Goal: Go to known website: Access a specific website the user already knows

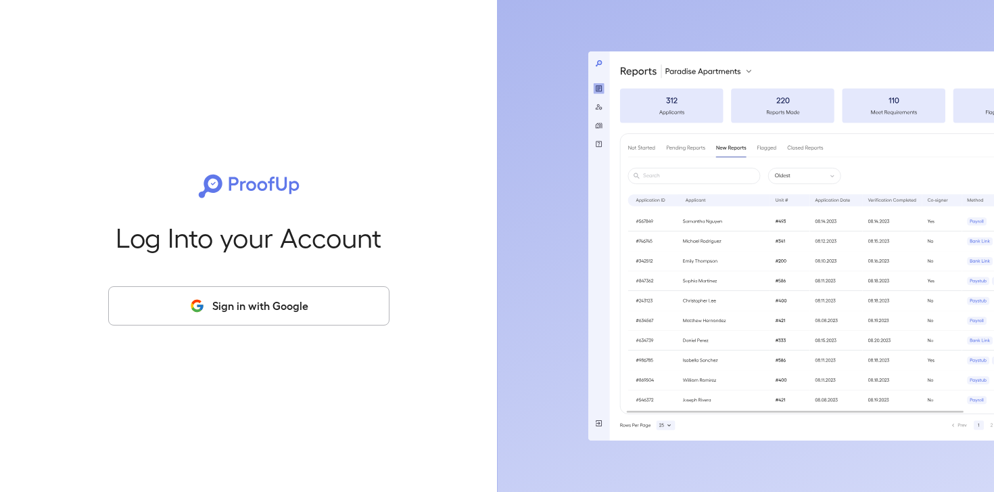
click at [273, 318] on button "Sign in with Google" at bounding box center [248, 305] width 281 height 39
